Goal: Information Seeking & Learning: Check status

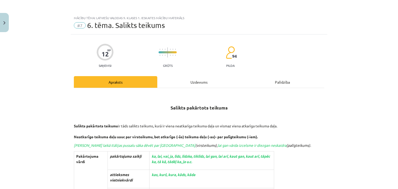
click at [189, 82] on div "Uzdevums" at bounding box center [198, 82] width 83 height 12
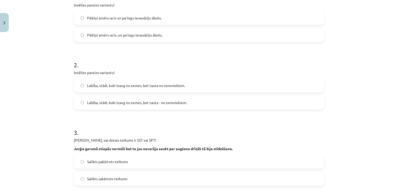
scroll to position [119, 0]
drag, startPoint x: 189, startPoint y: 82, endPoint x: 190, endPoint y: 61, distance: 20.2
click at [190, 61] on div "2 . Izvēlies pareizo variantu! Labība, stādi, koki izaug no zemes, bet tauta no…" at bounding box center [199, 80] width 250 height 57
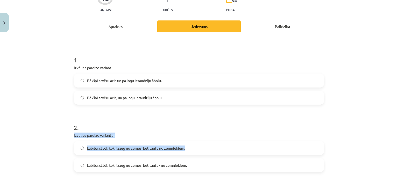
scroll to position [55, 0]
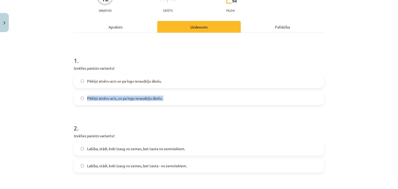
drag, startPoint x: 37, startPoint y: 107, endPoint x: 76, endPoint y: 96, distance: 40.9
click at [76, 96] on div "Mācību tēma: Latviešu valodas 9. klases 1. ieskaites mācību materiāls #7 6. tēm…" at bounding box center [199, 94] width 398 height 189
click at [76, 96] on label "Pēkšņi atvēru acis, un pa logu ieraudzīju ābolu." at bounding box center [198, 98] width 249 height 13
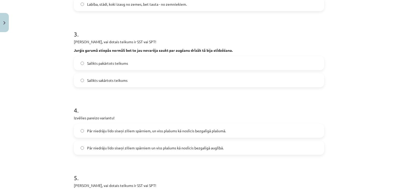
scroll to position [217, 0]
click at [77, 79] on label "Salikts sakārtots teikums" at bounding box center [198, 80] width 249 height 13
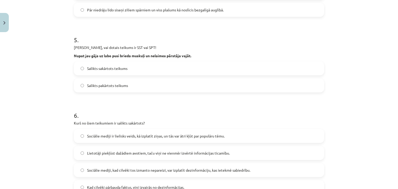
scroll to position [355, 0]
click at [76, 83] on label "Salikts pakārtots teikums" at bounding box center [198, 85] width 249 height 13
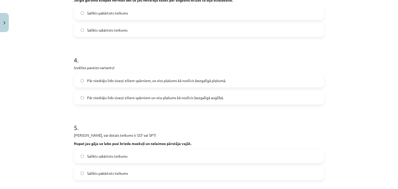
scroll to position [273, 0]
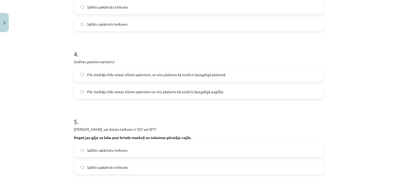
click at [79, 88] on label "Pār niedrāju lido siseņi ziliem spārniem un viss plašums kā noslīcis bezgalīgā …" at bounding box center [198, 91] width 249 height 13
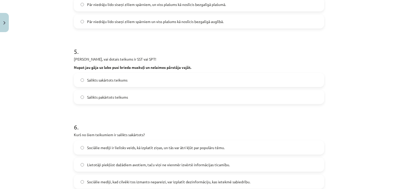
scroll to position [420, 0]
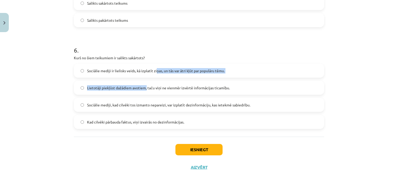
drag, startPoint x: 153, startPoint y: 72, endPoint x: 144, endPoint y: 89, distance: 18.8
click at [144, 89] on div "Sociālie mediji ir lielisks veids, kā izplatīt ziņas, un tās var ātri kļūt par …" at bounding box center [199, 96] width 250 height 65
click at [144, 89] on span "Lietotāji piekļūst dažādiem avotiem, taču viņi ne vienmēr izvērtē informācijas …" at bounding box center [158, 87] width 143 height 5
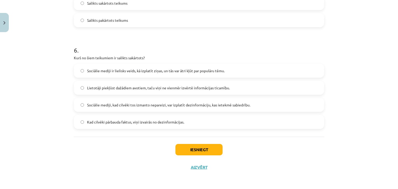
click at [79, 72] on label "Sociālie mediji ir lielisks veids, kā izplatīt ziņas, un tās var ātri kļūt par …" at bounding box center [198, 70] width 249 height 13
click at [183, 155] on button "Iesniegt" at bounding box center [198, 149] width 47 height 11
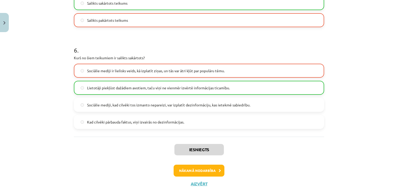
drag, startPoint x: 183, startPoint y: 155, endPoint x: 137, endPoint y: 165, distance: 47.1
click at [137, 165] on div "Nākamā nodarbība" at bounding box center [199, 171] width 244 height 12
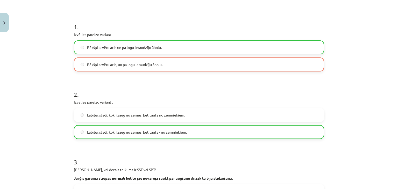
scroll to position [89, 0]
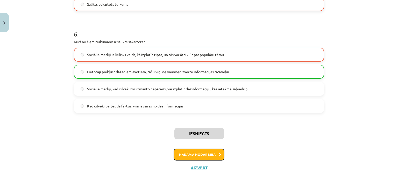
click at [188, 153] on button "Nākamā nodarbība" at bounding box center [198, 155] width 51 height 12
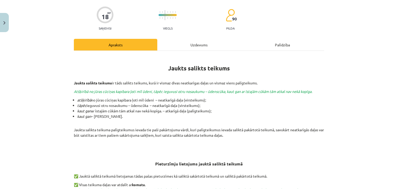
scroll to position [35, 0]
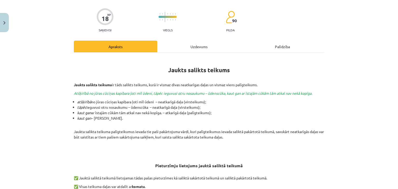
click at [200, 47] on div "Uzdevums" at bounding box center [198, 47] width 83 height 12
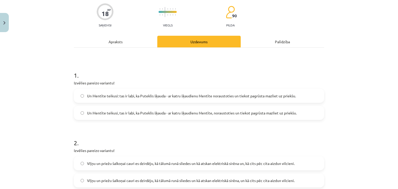
scroll to position [41, 0]
click at [195, 93] on span "Un Mentīte teikusi: tas ir labi, ka Puteklis šķauda - ar katru šķaudienu Mentīt…" at bounding box center [191, 95] width 209 height 5
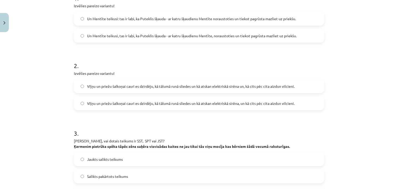
scroll to position [118, 0]
click at [277, 103] on span "Viļņu un priežu šalkoņai cauri es dzirdēju, kā tālumā runā sliedes un kā atskan…" at bounding box center [190, 102] width 207 height 5
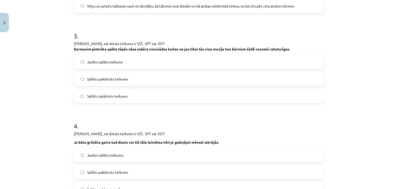
scroll to position [217, 0]
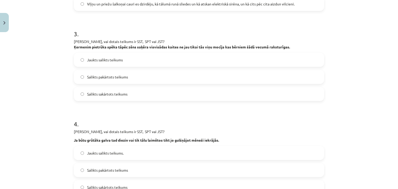
click at [162, 96] on label "Salikts sakārtots teikums" at bounding box center [198, 94] width 249 height 13
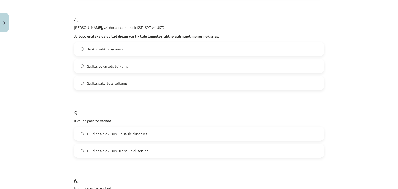
scroll to position [322, 0]
click at [123, 66] on span "Salikts pakārtots teikums" at bounding box center [107, 65] width 41 height 5
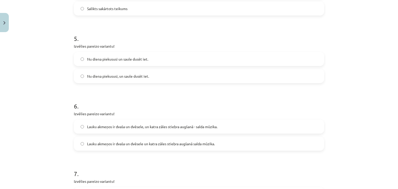
scroll to position [396, 0]
click at [118, 57] on span "Nu diena piekususi un saule dusēt iet." at bounding box center [117, 58] width 61 height 5
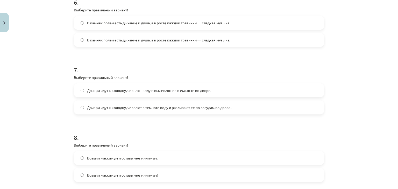
scroll to position [499, 0]
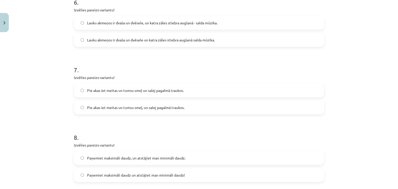
click at [251, 25] on label "Lauku akmeņos ir dvaša un dvēsele, un katra zāles stiebra augšanā - salda mūzik…" at bounding box center [198, 22] width 249 height 13
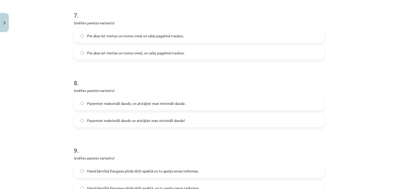
scroll to position [554, 0]
click at [218, 37] on label "Pie akas iet meitas un tumsu smeļ un salej pagalmā traukos." at bounding box center [198, 35] width 249 height 13
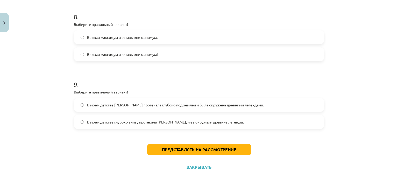
scroll to position [620, 0]
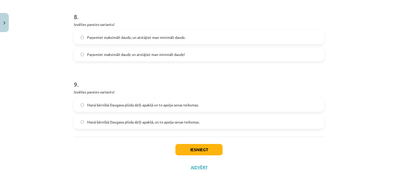
click at [222, 38] on label "Paņemiet maksimāli daudz, un atstājiet man minimāli daudz." at bounding box center [198, 37] width 249 height 13
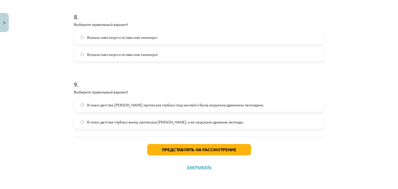
click at [339, 7] on div "Тема урока: Учебный материал по тесту для 1 класса по латышскому языку #8 Тема …" at bounding box center [199, 94] width 398 height 189
click at [245, 110] on label "В моем детстве Даугава протекала глубоко под землей и была окружена древними ле…" at bounding box center [198, 104] width 249 height 13
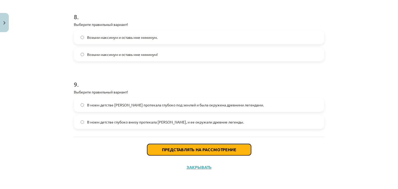
click at [233, 146] on button "Представлять на рассмотрение" at bounding box center [199, 149] width 104 height 11
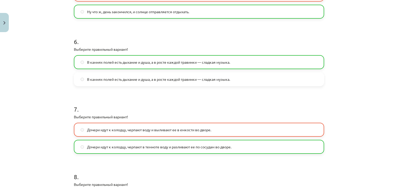
scroll to position [642, 0]
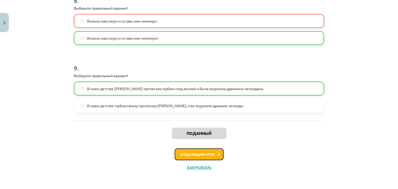
click at [187, 154] on font "Следующий урок" at bounding box center [197, 154] width 35 height 4
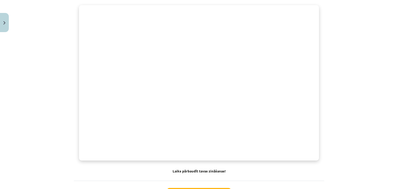
scroll to position [393, 0]
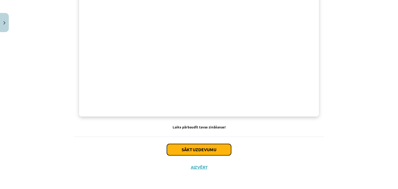
click at [221, 150] on button "Sākt uzdevumu" at bounding box center [199, 149] width 64 height 11
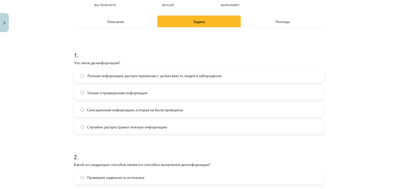
scroll to position [61, 0]
click at [161, 76] on font "Ложная информация, распространяемая с целью ввести людей в заблуждение." at bounding box center [154, 75] width 135 height 5
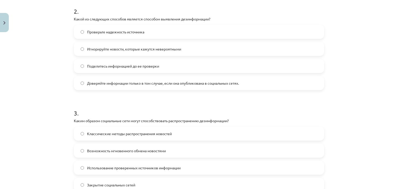
scroll to position [206, 0]
click at [120, 31] on font "Проверьте надежность источника" at bounding box center [115, 32] width 57 height 5
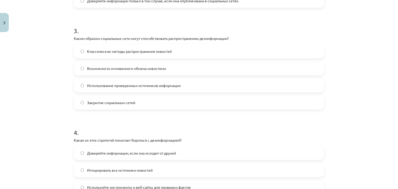
scroll to position [289, 0]
click at [148, 67] on font "Возможность мгновенного обмена новостями" at bounding box center [126, 68] width 79 height 5
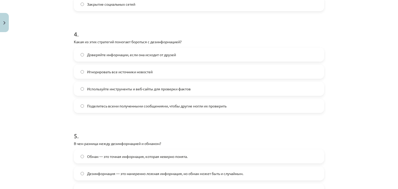
scroll to position [388, 0]
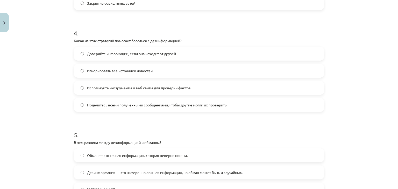
click at [108, 88] on font "Используйте инструменты и веб-сайты для проверки фактов" at bounding box center [139, 87] width 104 height 5
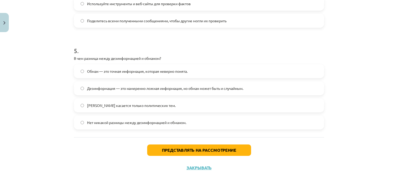
scroll to position [472, 0]
click at [168, 110] on label "Обман касается только политических тем." at bounding box center [198, 105] width 249 height 13
click at [175, 88] on font "Дезинформация — это намеренно ложная информация, но обман может быть и случайны…" at bounding box center [165, 88] width 156 height 5
click at [170, 121] on font "Нет никакой разницы между дезинформацией и обманом." at bounding box center [136, 122] width 99 height 5
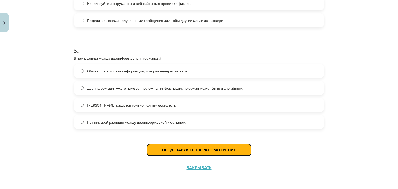
click at [170, 148] on font "Представлять на рассмотрение" at bounding box center [199, 149] width 74 height 5
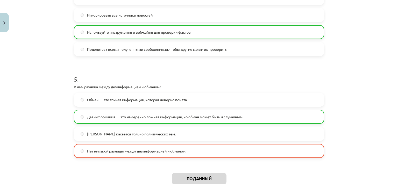
scroll to position [489, 0]
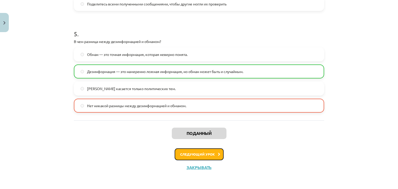
click at [197, 151] on button "Следующий урок" at bounding box center [198, 154] width 49 height 12
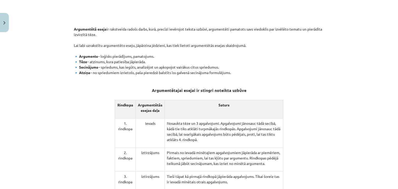
scroll to position [218, 0]
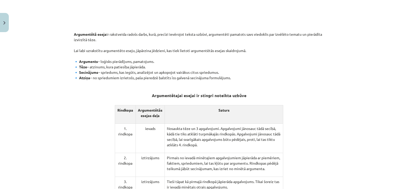
click at [321, 74] on p "Argumentētā eseja ir rakstveida radošs darbs, kurā, precīzi ievērojot teksta uz…" at bounding box center [199, 56] width 250 height 60
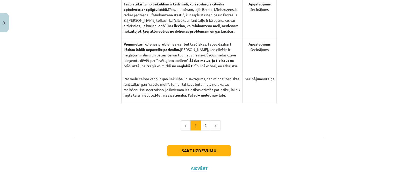
scroll to position [549, 0]
click at [204, 123] on button "2" at bounding box center [205, 125] width 10 height 10
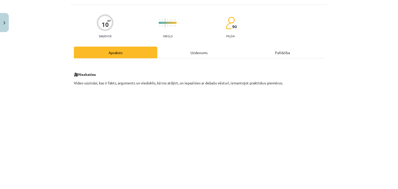
scroll to position [28, 0]
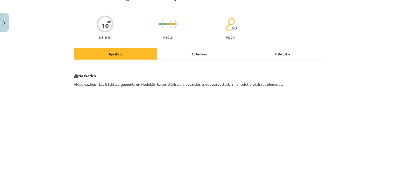
click at [184, 55] on div "Uzdevums" at bounding box center [198, 54] width 83 height 12
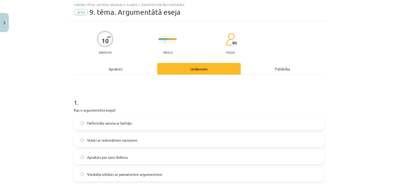
scroll to position [13, 0]
click at [120, 69] on div "Apraksts" at bounding box center [115, 69] width 83 height 12
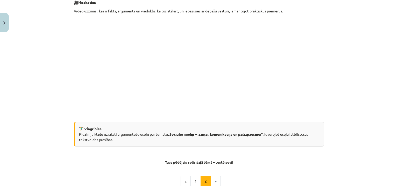
scroll to position [102, 0]
click at [193, 180] on button "1" at bounding box center [195, 181] width 10 height 10
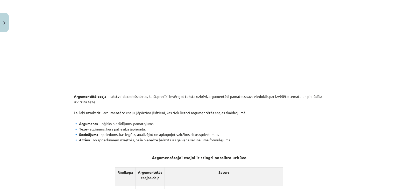
scroll to position [163, 0]
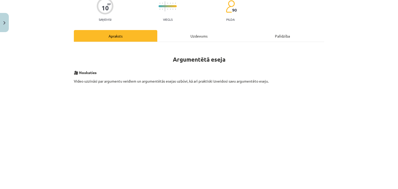
click at [196, 31] on div "Uzdevums" at bounding box center [198, 36] width 83 height 12
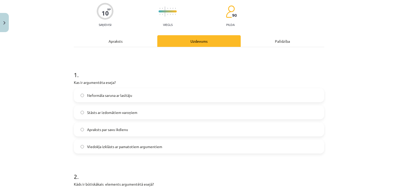
scroll to position [41, 0]
click at [142, 144] on span "Viedokļa izklāsts ar pamatotiem argumentiem" at bounding box center [124, 146] width 75 height 5
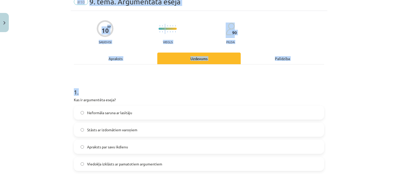
scroll to position [0, 0]
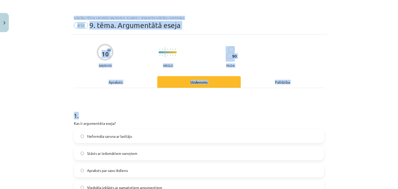
drag, startPoint x: 353, startPoint y: 52, endPoint x: 361, endPoint y: -5, distance: 57.6
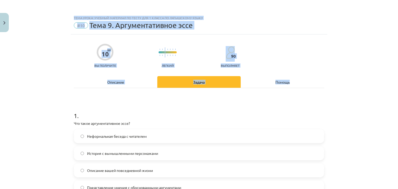
click at [340, 52] on div "Тема урока: Учебный материал по тесту для 1 класса по латышскому языку #10 Тема…" at bounding box center [199, 94] width 398 height 189
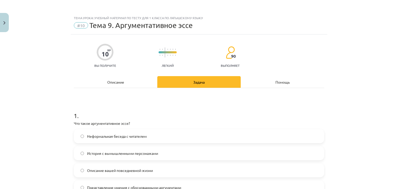
click at [121, 85] on div "Описание" at bounding box center [115, 82] width 83 height 12
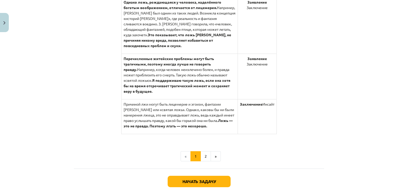
scroll to position [600, 0]
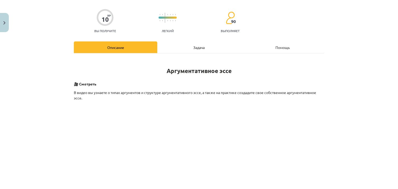
click at [196, 49] on font "Задача" at bounding box center [198, 47] width 11 height 5
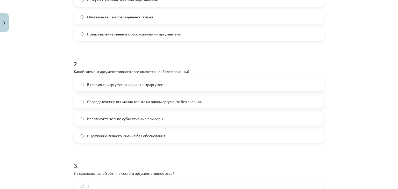
scroll to position [154, 0]
click at [150, 85] on font "Включая три аргумента и один контраргумент." at bounding box center [126, 84] width 78 height 5
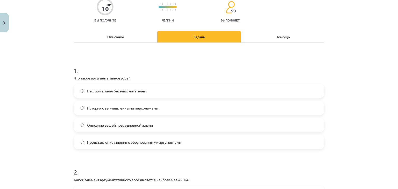
scroll to position [0, 0]
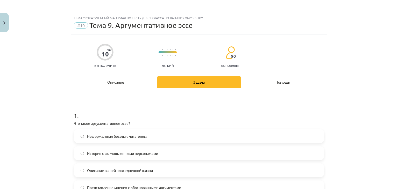
click at [110, 81] on font "Описание" at bounding box center [115, 82] width 17 height 5
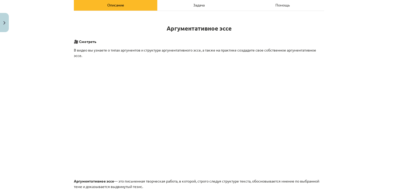
scroll to position [76, 0]
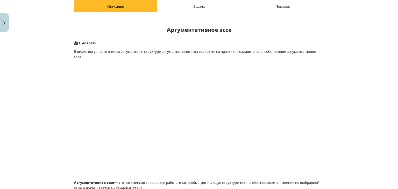
click at [199, 5] on font "Задача" at bounding box center [198, 6] width 11 height 5
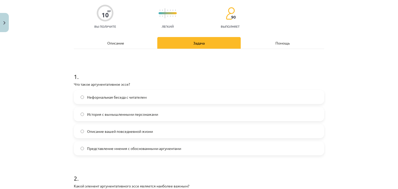
scroll to position [38, 0]
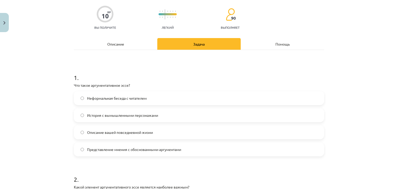
click at [124, 41] on div "Описание" at bounding box center [115, 44] width 83 height 12
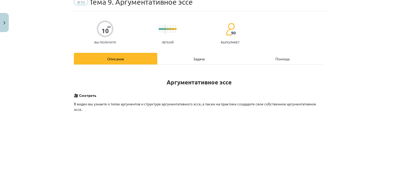
scroll to position [15, 0]
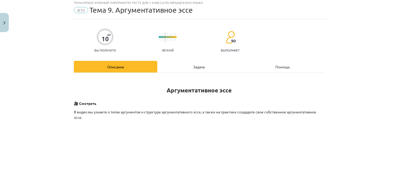
click at [186, 71] on div "Задача" at bounding box center [198, 67] width 83 height 12
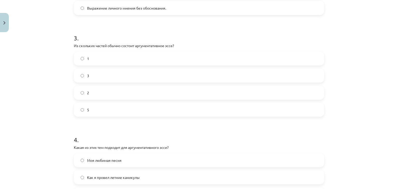
scroll to position [299, 0]
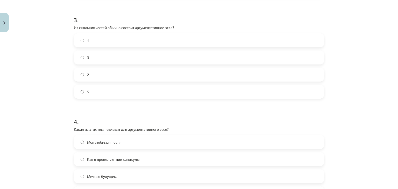
click at [159, 93] on label "5" at bounding box center [198, 91] width 249 height 13
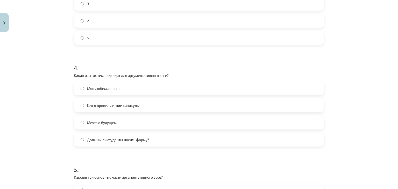
scroll to position [354, 0]
click at [134, 139] on font "Должны ли студенты носить форму?" at bounding box center [118, 139] width 62 height 5
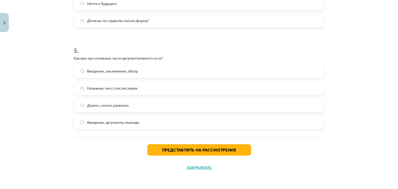
scroll to position [472, 0]
click at [125, 123] on font "Введение, аргументы, выводы" at bounding box center [113, 122] width 52 height 5
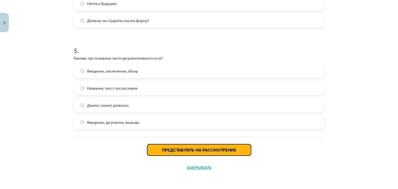
click at [174, 154] on button "Представлять на рассмотрение" at bounding box center [199, 149] width 104 height 11
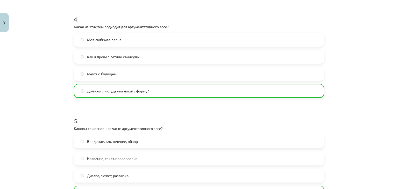
scroll to position [489, 0]
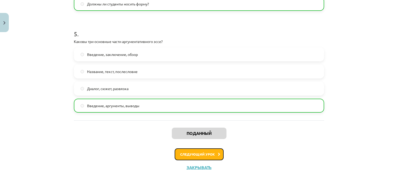
click at [191, 155] on font "Следующий урок" at bounding box center [197, 154] width 35 height 4
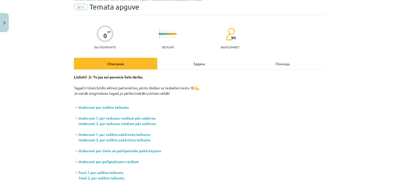
scroll to position [13, 0]
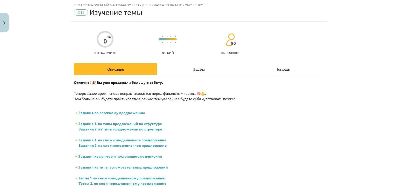
click at [183, 74] on div "Задача" at bounding box center [198, 69] width 83 height 12
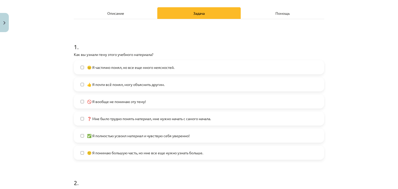
scroll to position [69, 0]
click at [163, 86] on font "👍 Я почти всё понял, могу объяснить другим." at bounding box center [125, 84] width 77 height 5
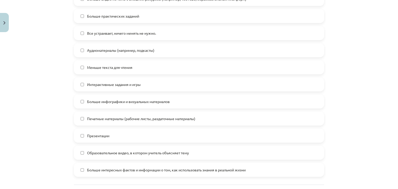
scroll to position [278, 0]
click at [90, 48] on span "Аудиоматериалы (например, подкасты)" at bounding box center [120, 50] width 67 height 5
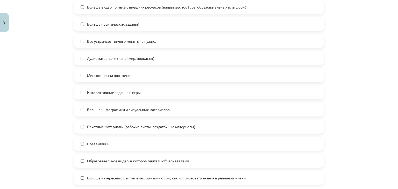
scroll to position [271, 0]
click at [82, 177] on label "Больше интересных фактов и информации о том, как использовать знания в реальной…" at bounding box center [198, 177] width 249 height 13
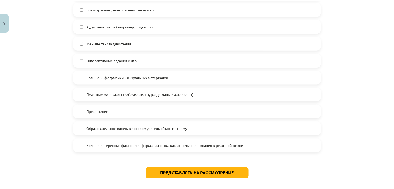
scroll to position [326, 0]
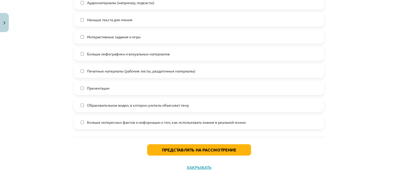
click at [154, 156] on div "Представлять на рассмотрение Закрывать" at bounding box center [199, 155] width 250 height 36
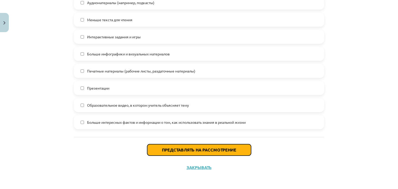
click at [156, 147] on button "Представлять на рассмотрение" at bounding box center [199, 149] width 104 height 11
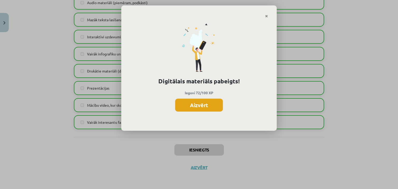
click at [202, 102] on button "Aizvērt" at bounding box center [199, 105] width 48 height 13
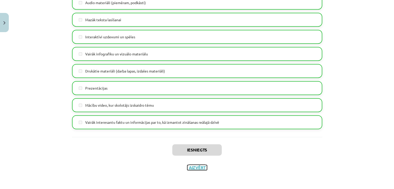
click at [193, 167] on button "Aizvērt" at bounding box center [197, 167] width 20 height 5
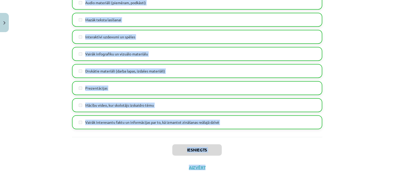
drag, startPoint x: 193, startPoint y: 167, endPoint x: 134, endPoint y: 47, distance: 134.0
click at [134, 47] on div "Mācību tēma: Latviešu valodas 9. klases 1. ieskaites mācību materiāls #11 Temat…" at bounding box center [197, 94] width 394 height 189
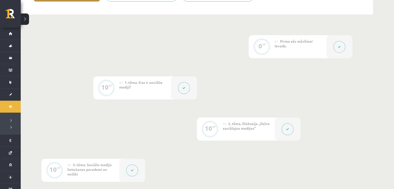
scroll to position [0, 0]
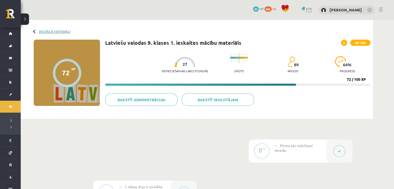
click at [61, 31] on link "Digitālie materiāli" at bounding box center [55, 32] width 32 height 4
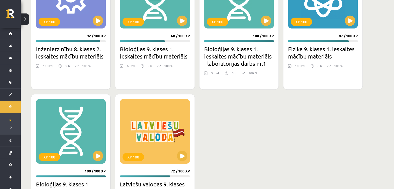
scroll to position [370, 0]
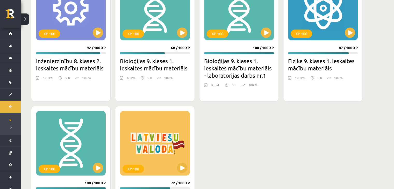
click at [318, 127] on div "XP 100 85 / 100 XP Inženierzinību 8. klases 1. ieskaites mācību materiāls 5 uzd…" at bounding box center [196, 22] width 331 height 430
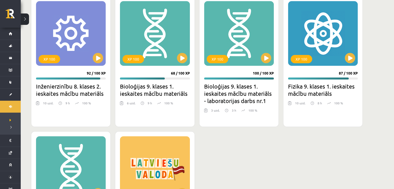
scroll to position [428, 0]
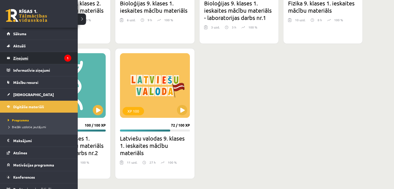
click at [28, 59] on legend "Ziņojumi 1" at bounding box center [42, 58] width 58 height 12
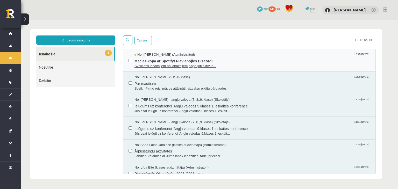
click at [160, 64] on span "Sveiciens labākajiem no labākajiem,Kopā ļoti aktīvi e..." at bounding box center [252, 66] width 236 height 5
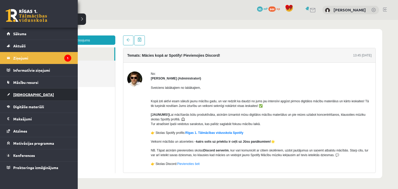
click at [34, 96] on link "[DEMOGRAPHIC_DATA]" at bounding box center [39, 95] width 64 height 12
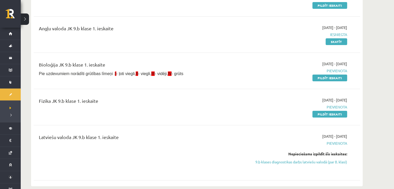
scroll to position [84, 0]
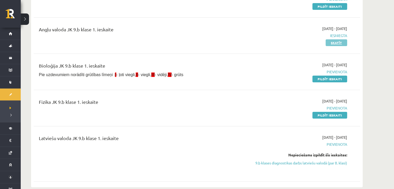
click at [334, 42] on link "Skatīt" at bounding box center [335, 42] width 21 height 7
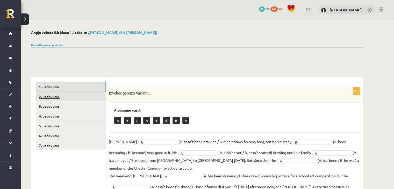
click at [69, 96] on link "2. uzdevums" at bounding box center [71, 97] width 70 height 10
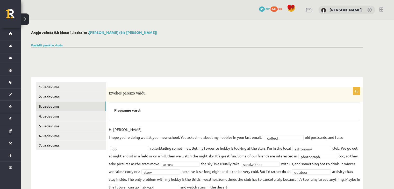
click at [70, 108] on link "3. uzdevums" at bounding box center [71, 106] width 70 height 10
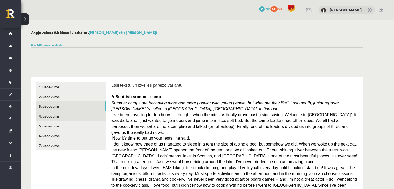
click at [70, 115] on link "4. uzdevums" at bounding box center [71, 116] width 70 height 10
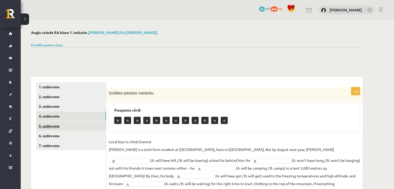
click at [70, 123] on link "5. uzdevums" at bounding box center [71, 126] width 70 height 10
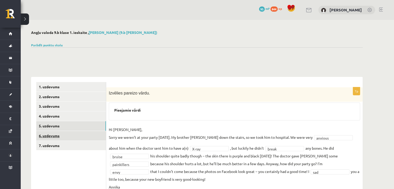
click at [71, 137] on link "6. uzdevums" at bounding box center [71, 136] width 70 height 10
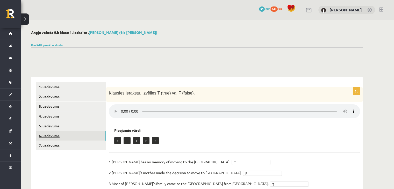
click at [75, 140] on link "6. uzdevums" at bounding box center [71, 136] width 70 height 10
click at [75, 143] on link "7. uzdevums" at bounding box center [71, 146] width 70 height 10
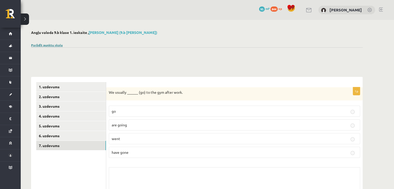
click at [54, 45] on link "Parādīt punktu skalu" at bounding box center [47, 45] width 32 height 4
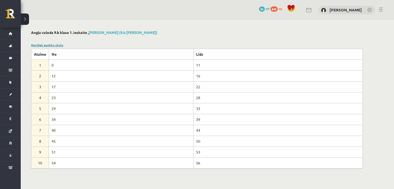
click at [54, 45] on link "Noslēpt punktu skalu" at bounding box center [47, 45] width 32 height 4
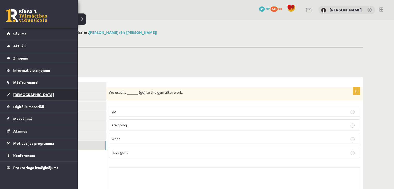
click at [28, 99] on link "[DEMOGRAPHIC_DATA]" at bounding box center [39, 95] width 64 height 12
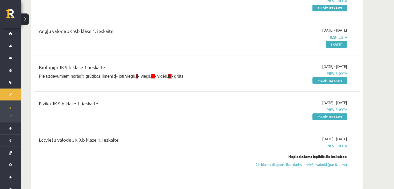
scroll to position [83, 0]
